Goal: Task Accomplishment & Management: Use online tool/utility

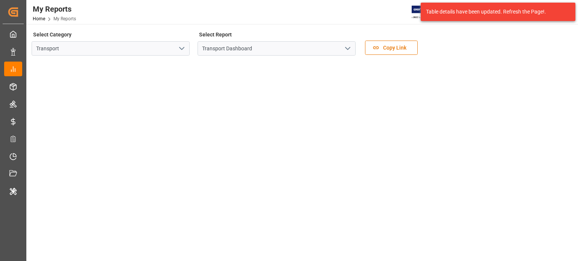
click at [123, 7] on div "My Reports Home My Reports [PERSON_NAME] 8 Notifications Only show unread All W…" at bounding box center [299, 12] width 557 height 24
click at [41, 17] on link "Home" at bounding box center [39, 18] width 12 height 5
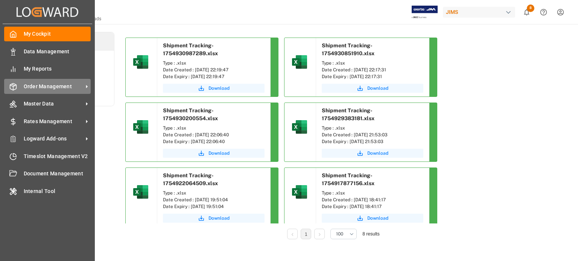
click at [79, 85] on span "Order Management" at bounding box center [53, 87] width 59 height 8
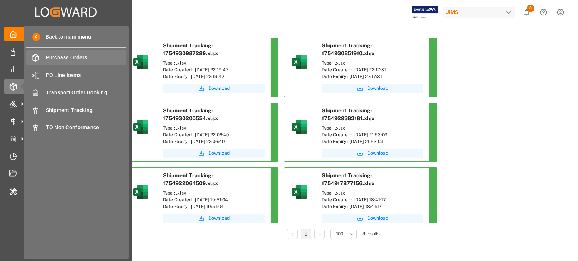
click at [69, 55] on span "Purchase Orders" at bounding box center [86, 58] width 81 height 8
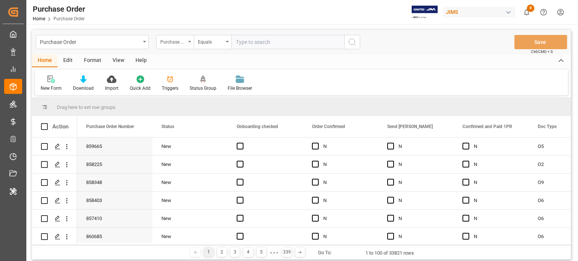
click at [187, 41] on div "Purchase Order Number" at bounding box center [175, 42] width 38 height 14
type input "s"
type input "i"
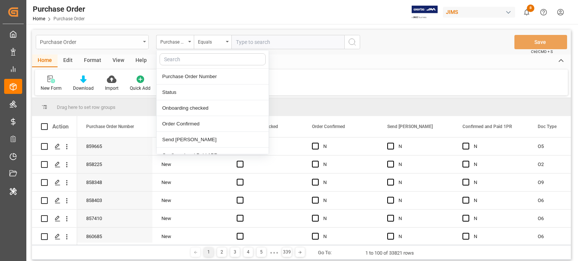
click at [141, 40] on div "Purchase Order" at bounding box center [92, 42] width 113 height 14
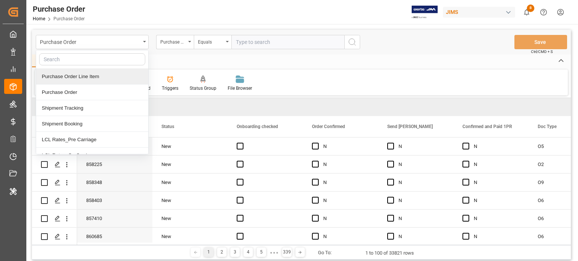
click at [99, 75] on div "Purchase Order Line Item" at bounding box center [92, 77] width 112 height 16
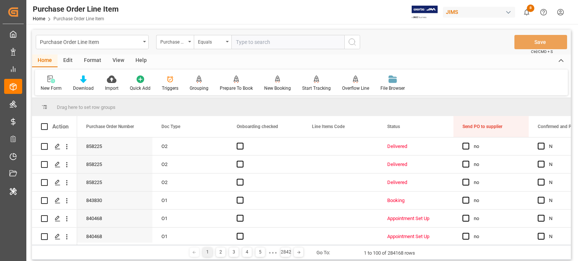
click at [107, 34] on div "Purchase Order Line Item Purchase Order Number Equals Save Ctrl/CMD + S" at bounding box center [301, 42] width 539 height 25
click at [113, 42] on div "Purchase Order Line Item" at bounding box center [90, 41] width 100 height 9
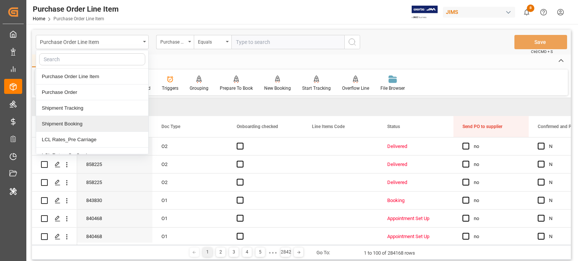
click at [84, 123] on div "Shipment Booking" at bounding box center [92, 124] width 112 height 16
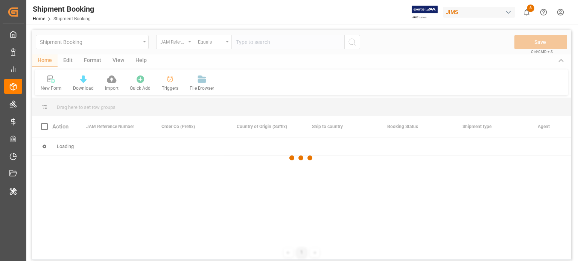
click at [66, 61] on div at bounding box center [301, 158] width 539 height 257
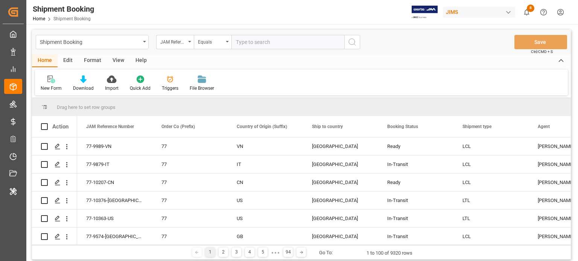
click at [69, 61] on div "Edit" at bounding box center [68, 61] width 21 height 13
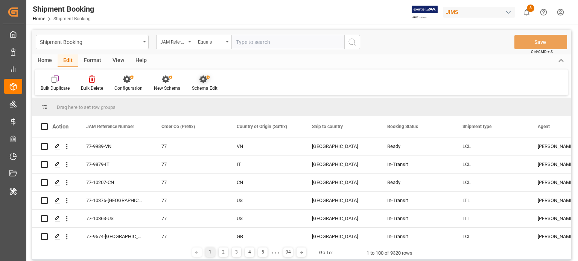
click at [201, 85] on div "Schema Edit" at bounding box center [204, 83] width 37 height 17
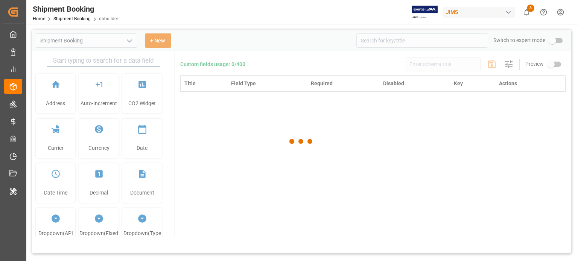
type input "Shipment Booking"
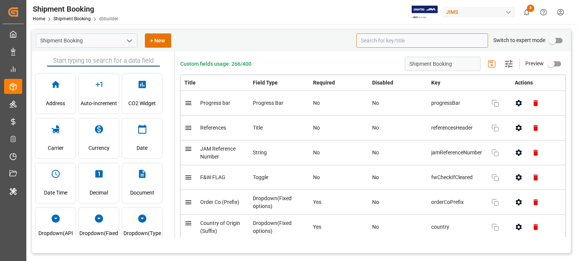
click at [375, 40] on input at bounding box center [422, 40] width 132 height 14
paste input "Shipping instructions sent"
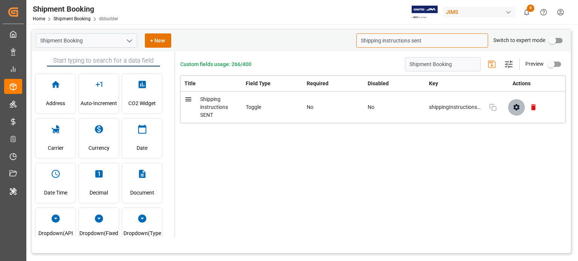
click at [513, 109] on icon "button" at bounding box center [516, 107] width 8 height 8
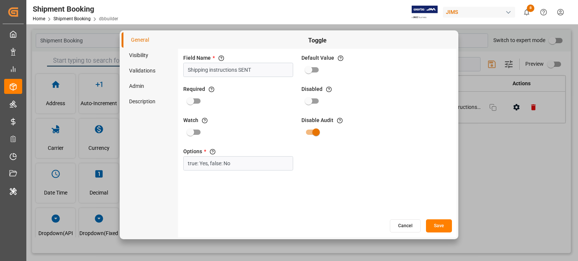
click at [407, 228] on button "Cancel" at bounding box center [405, 226] width 31 height 13
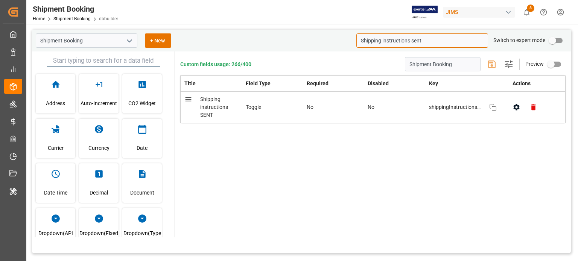
drag, startPoint x: 430, startPoint y: 39, endPoint x: 292, endPoint y: 44, distance: 138.1
click at [292, 44] on div "Shipment Booking + New Shipping instructions sent Switch to expert mode" at bounding box center [301, 41] width 539 height 22
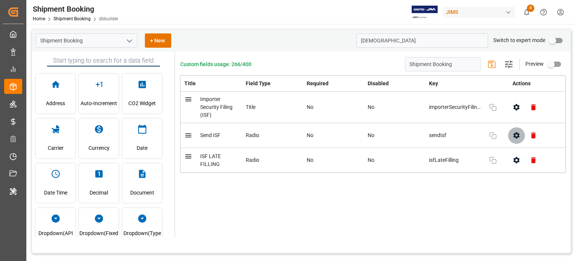
click at [510, 135] on button "button" at bounding box center [516, 135] width 17 height 17
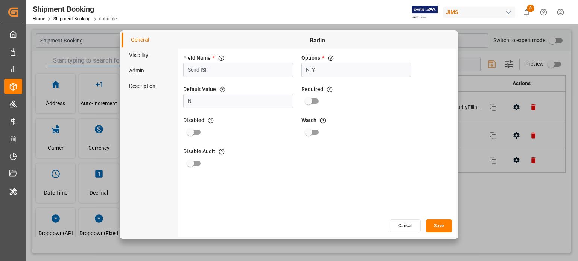
click at [404, 226] on button "Cancel" at bounding box center [405, 226] width 31 height 13
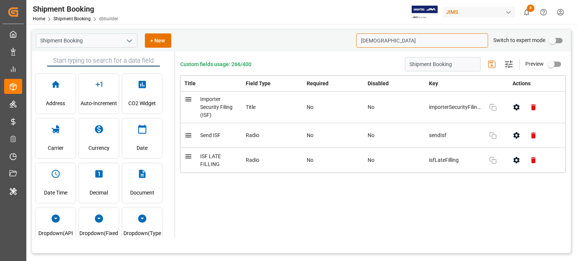
click at [374, 37] on input "isf" at bounding box center [422, 40] width 132 height 14
paste input "Import documents received"
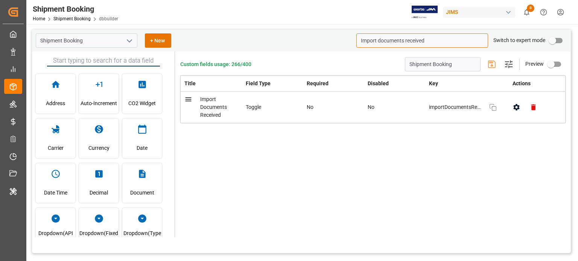
click at [518, 105] on icon "button" at bounding box center [516, 107] width 8 height 8
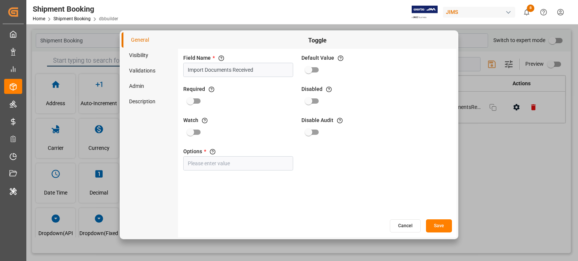
click at [410, 225] on button "Cancel" at bounding box center [405, 226] width 31 height 13
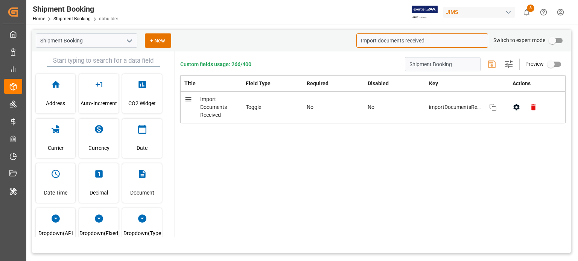
click at [391, 37] on input "Import documents received" at bounding box center [422, 40] width 132 height 14
paste input "Customs documents sent to broker"
click at [519, 108] on icon "button" at bounding box center [516, 107] width 8 height 8
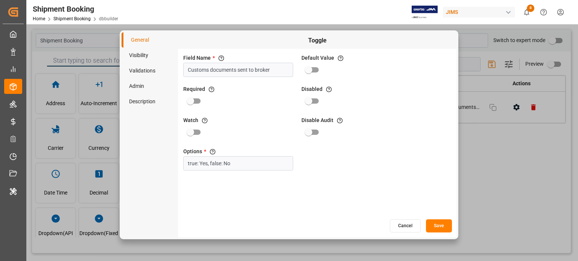
click at [408, 227] on button "Cancel" at bounding box center [405, 226] width 31 height 13
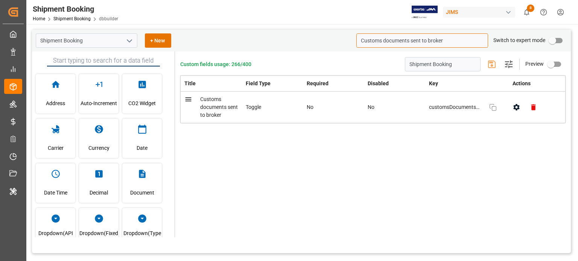
paste input "Receiving report"
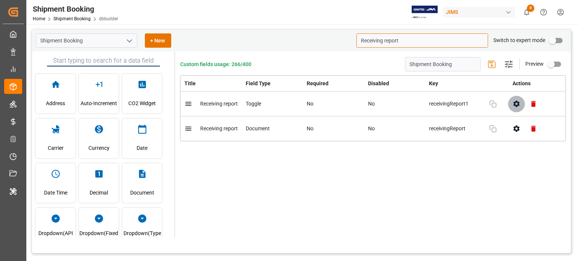
click at [519, 100] on icon "button" at bounding box center [516, 104] width 8 height 8
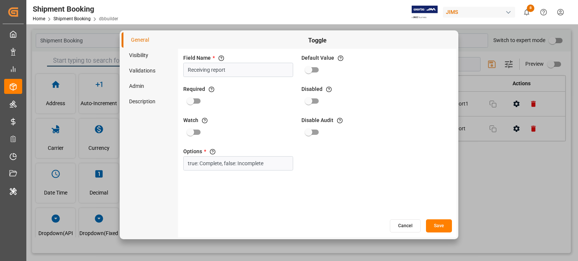
click at [409, 224] on button "Cancel" at bounding box center [405, 226] width 31 height 13
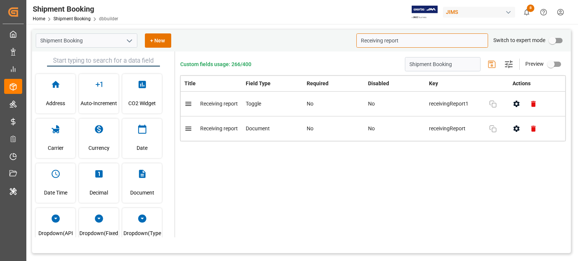
click at [394, 46] on input "Receiving report" at bounding box center [422, 40] width 132 height 14
click at [516, 103] on icon "button" at bounding box center [516, 104] width 8 height 8
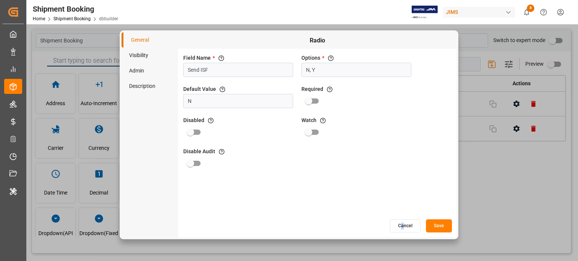
drag, startPoint x: 400, startPoint y: 236, endPoint x: 404, endPoint y: 229, distance: 7.9
click at [404, 229] on div "Radio Field Name * The title of the field that will be shown in UI Send ISF Opt…" at bounding box center [317, 134] width 278 height 205
click at [404, 229] on button "Cancel" at bounding box center [405, 226] width 31 height 13
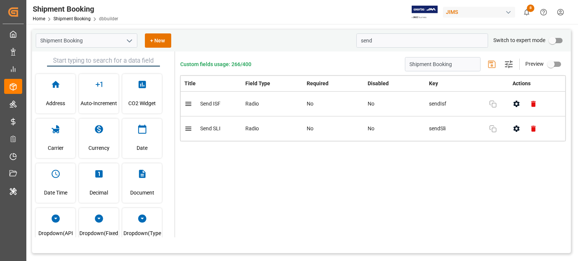
click at [380, 52] on div "Custom fields usage: 266/400 Shipment Booking Settings Preview Title Field Type…" at bounding box center [373, 145] width 396 height 186
click at [379, 45] on input "send" at bounding box center [422, 40] width 132 height 14
paste input "Shipping instructions sen"
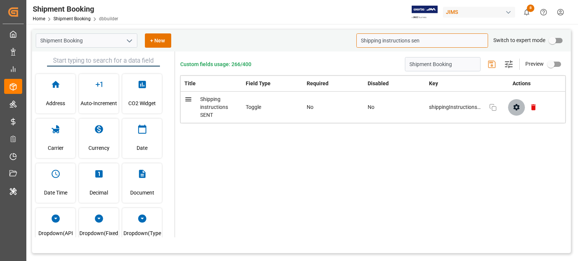
click at [516, 103] on icon "button" at bounding box center [516, 107] width 8 height 8
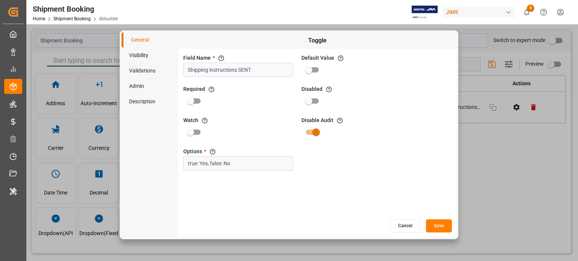
click at [398, 228] on button "Cancel" at bounding box center [405, 226] width 31 height 13
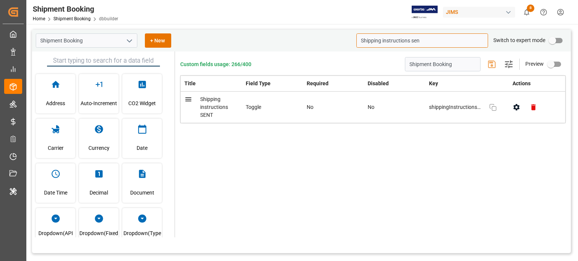
paste input "Import documents received"
click at [517, 106] on icon "button" at bounding box center [516, 107] width 6 height 6
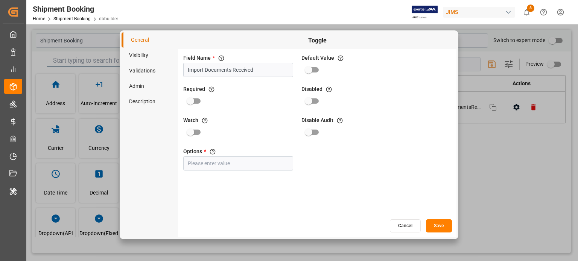
click at [407, 226] on button "Cancel" at bounding box center [405, 226] width 31 height 13
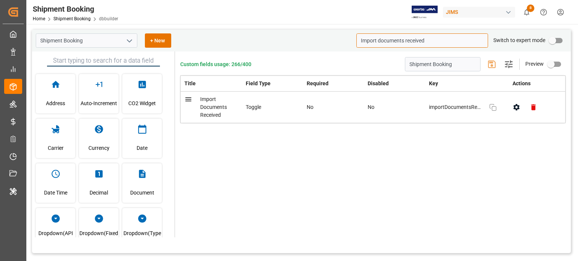
paste input "Customs documents sent to broker"
click at [515, 108] on icon "button" at bounding box center [516, 107] width 6 height 6
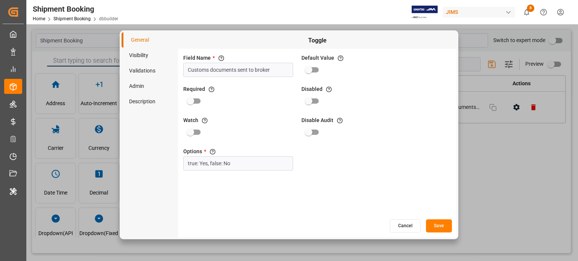
click at [269, 76] on input "Customs documents sent to broker" at bounding box center [238, 70] width 110 height 14
click at [408, 225] on button "Cancel" at bounding box center [405, 226] width 31 height 13
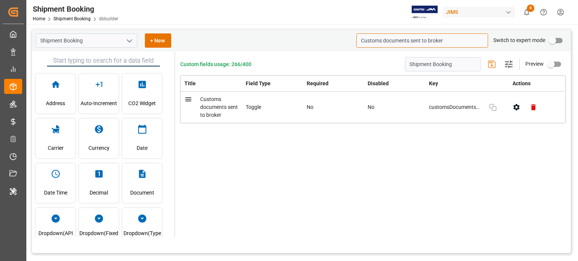
paste input "Receiving repor"
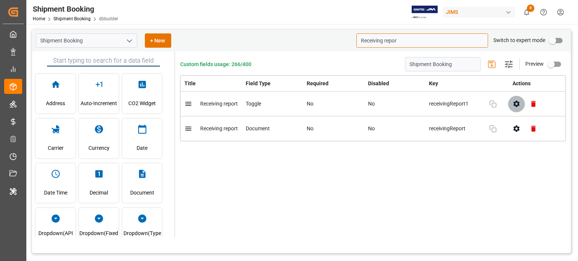
click at [518, 103] on icon "button" at bounding box center [516, 104] width 6 height 6
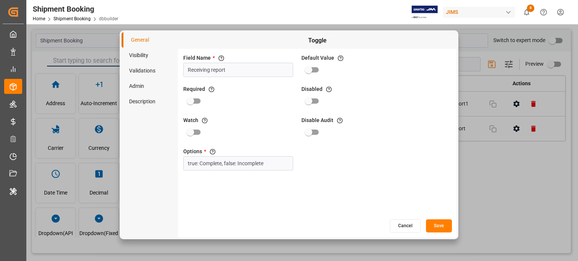
click at [408, 221] on button "Cancel" at bounding box center [405, 226] width 31 height 13
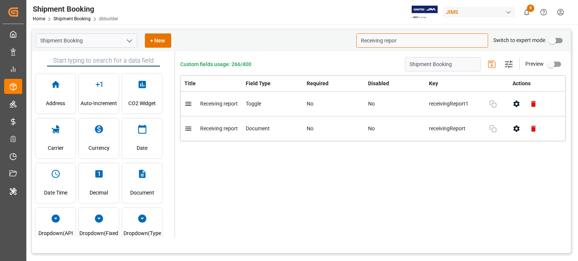
click at [411, 41] on input "Receiving repor" at bounding box center [422, 40] width 132 height 14
paste input "Customs documents sent to broke"
type input "c"
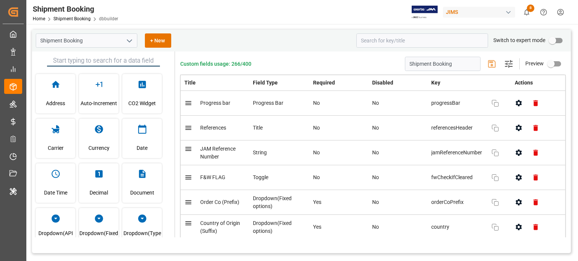
click at [127, 41] on icon "open menu" at bounding box center [129, 40] width 9 height 9
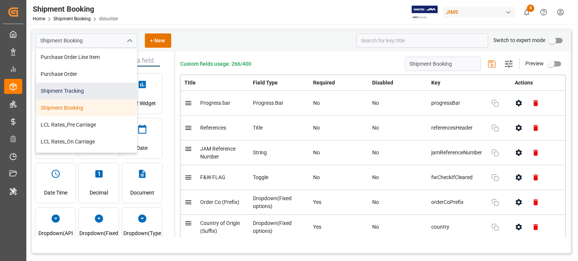
click at [74, 90] on div "Shipment Tracking" at bounding box center [86, 91] width 101 height 17
type input "Shipment Tracking"
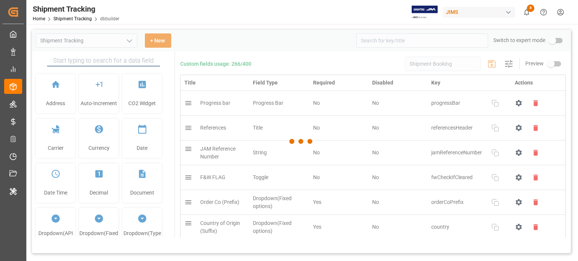
click at [381, 42] on div at bounding box center [301, 142] width 539 height 224
type input "Shipment Tracking"
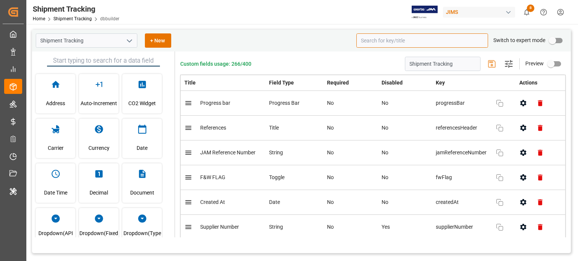
click at [374, 40] on input at bounding box center [422, 40] width 132 height 14
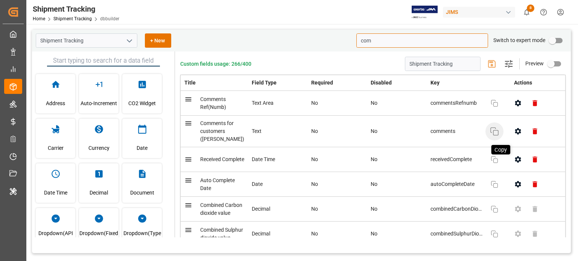
click at [490, 135] on icon "button" at bounding box center [494, 131] width 9 height 9
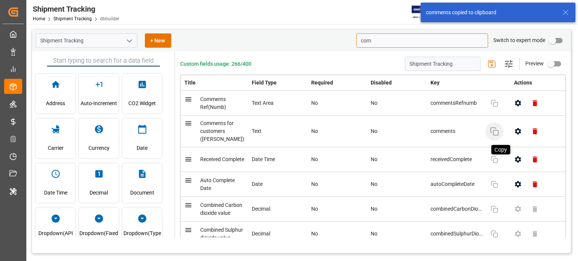
type input "com"
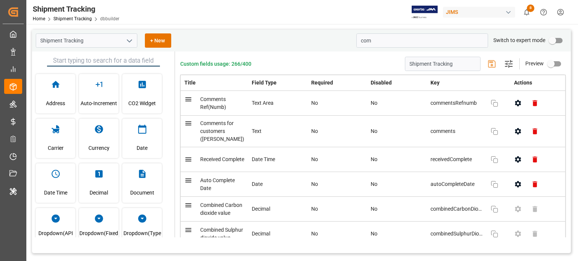
click at [126, 35] on button "open menu" at bounding box center [128, 41] width 11 height 12
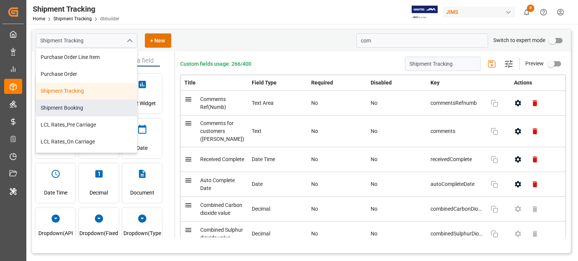
click at [76, 103] on div "Shipment Booking" at bounding box center [86, 108] width 101 height 17
type input "Shipment Booking"
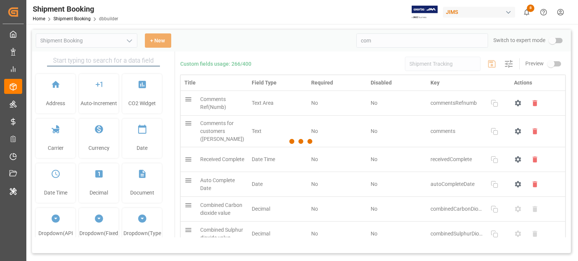
type input "Shipment Booking"
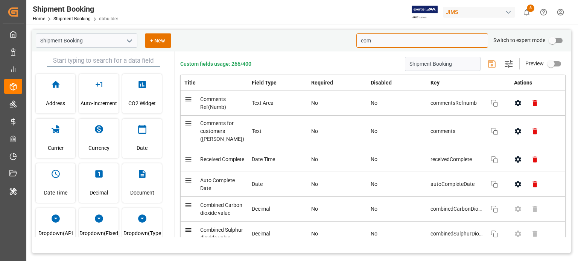
click at [382, 41] on input "com" at bounding box center [422, 40] width 132 height 14
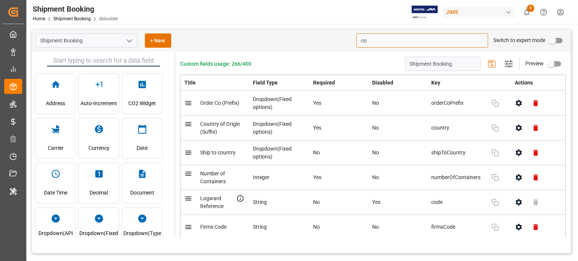
type input "com"
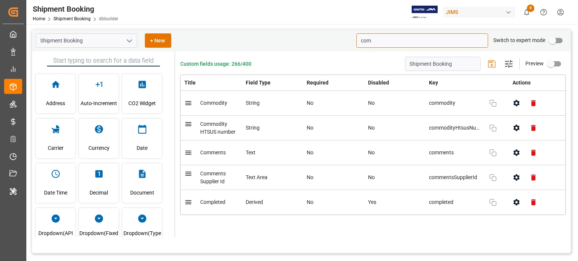
click at [373, 41] on input "com" at bounding box center [422, 40] width 132 height 14
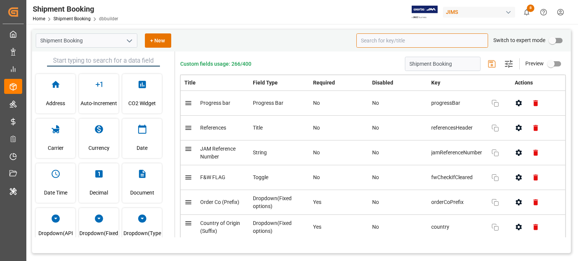
paste input "Shipping instructions sent"
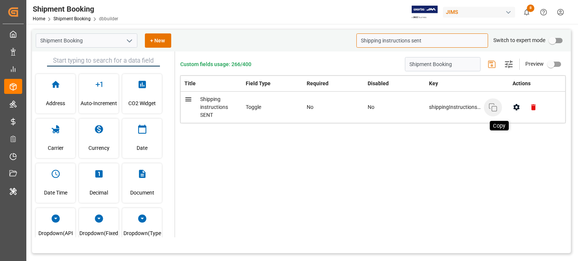
click at [495, 109] on icon "button" at bounding box center [492, 107] width 9 height 9
type input "Shipping instructions sent"
